Goal: Find specific page/section: Find specific page/section

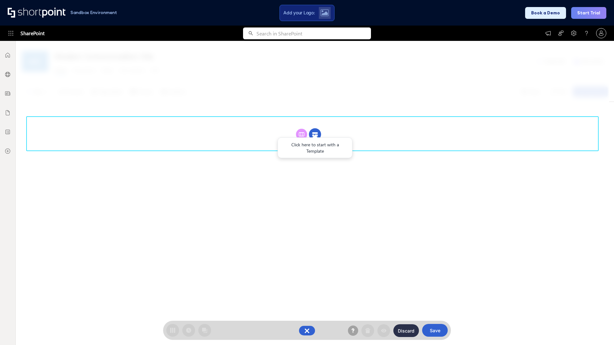
click at [315, 129] on circle at bounding box center [315, 135] width 12 height 12
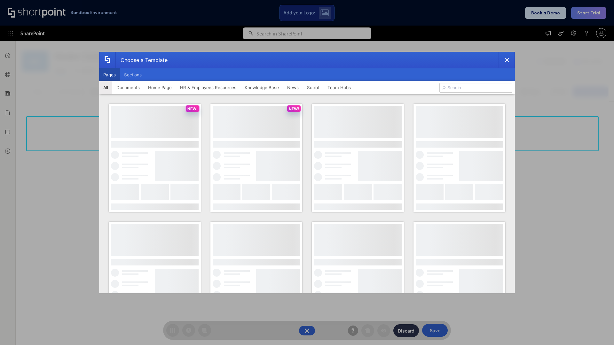
scroll to position [88, 0]
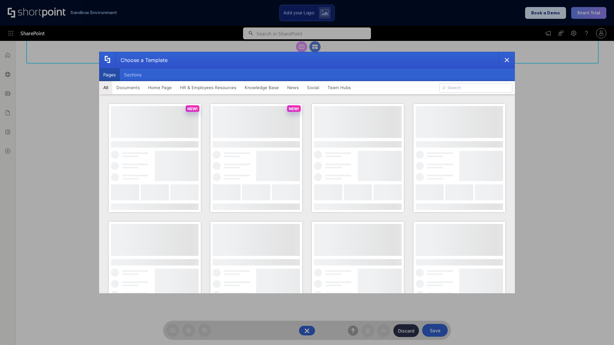
click at [109, 75] on button "Pages" at bounding box center [109, 74] width 21 height 13
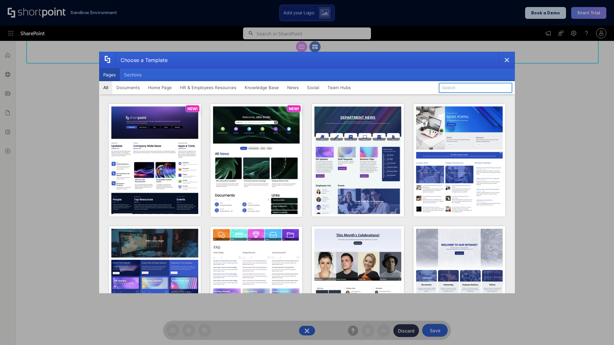
type input "Team Hub 1"
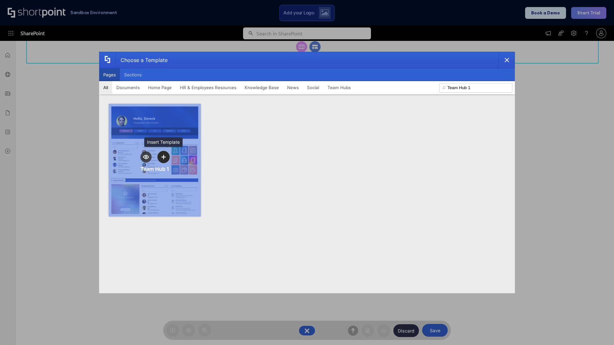
click at [163, 157] on icon "template selector" at bounding box center [163, 157] width 4 height 4
